Goal: Transaction & Acquisition: Purchase product/service

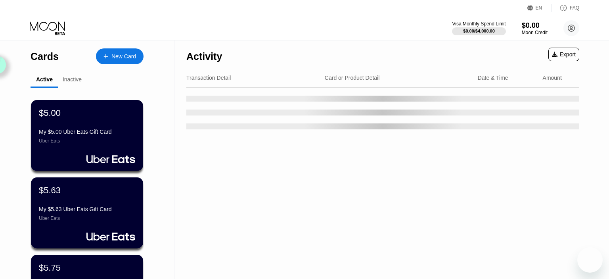
click at [114, 54] on div "New Card" at bounding box center [123, 56] width 25 height 7
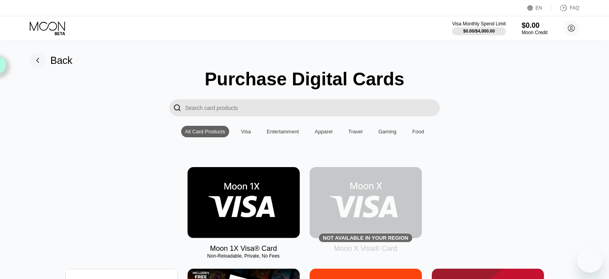
type input "0"
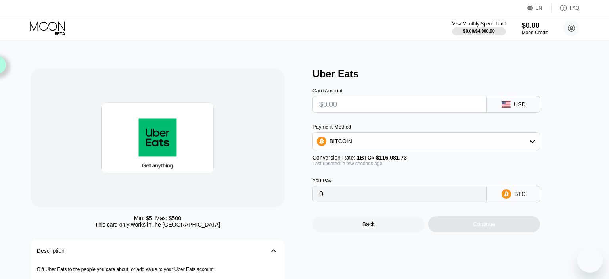
click at [334, 112] on input "text" at bounding box center [399, 104] width 161 height 16
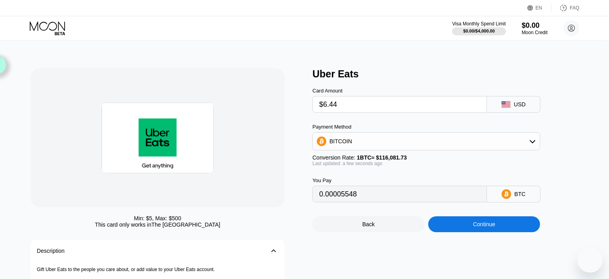
click at [497, 216] on div "Continue" at bounding box center [484, 224] width 112 height 16
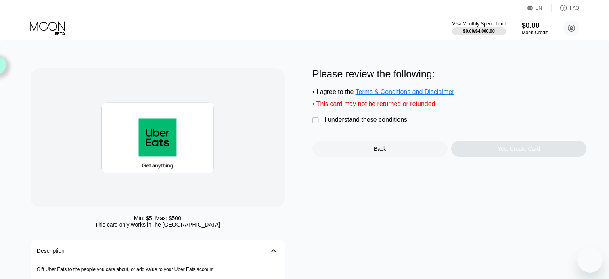
click at [382, 123] on div "I understand these conditions" at bounding box center [365, 119] width 83 height 7
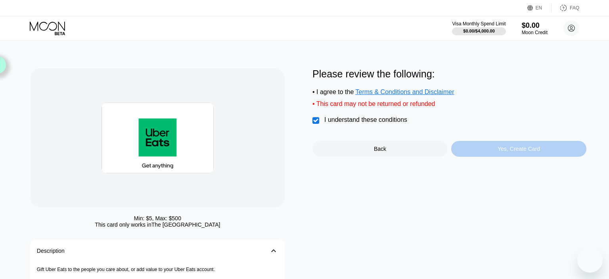
click at [478, 150] on div "Yes, Create Card" at bounding box center [518, 149] width 135 height 16
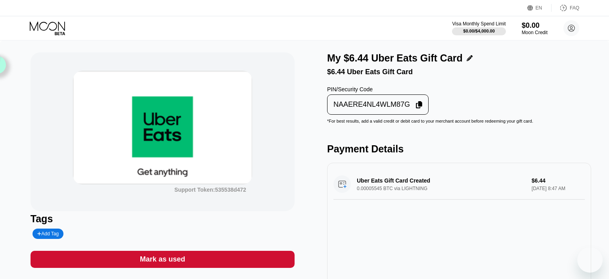
click at [371, 105] on div "NAAERE4NL4WLM87G" at bounding box center [371, 104] width 76 height 9
click at [536, 73] on div "$6.44 Uber Eats Gift Card" at bounding box center [459, 72] width 264 height 8
